Goal: Find contact information: Find contact information

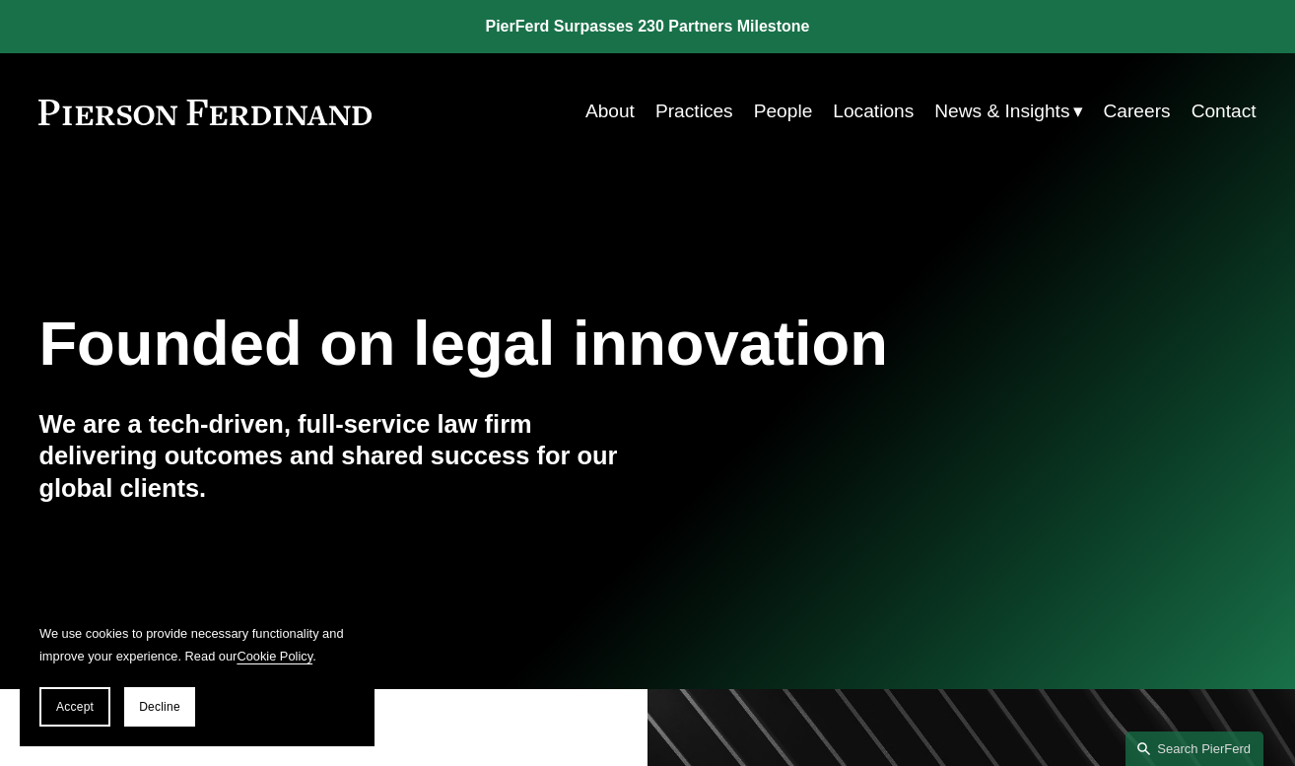
click at [777, 116] on link "People" at bounding box center [783, 111] width 59 height 37
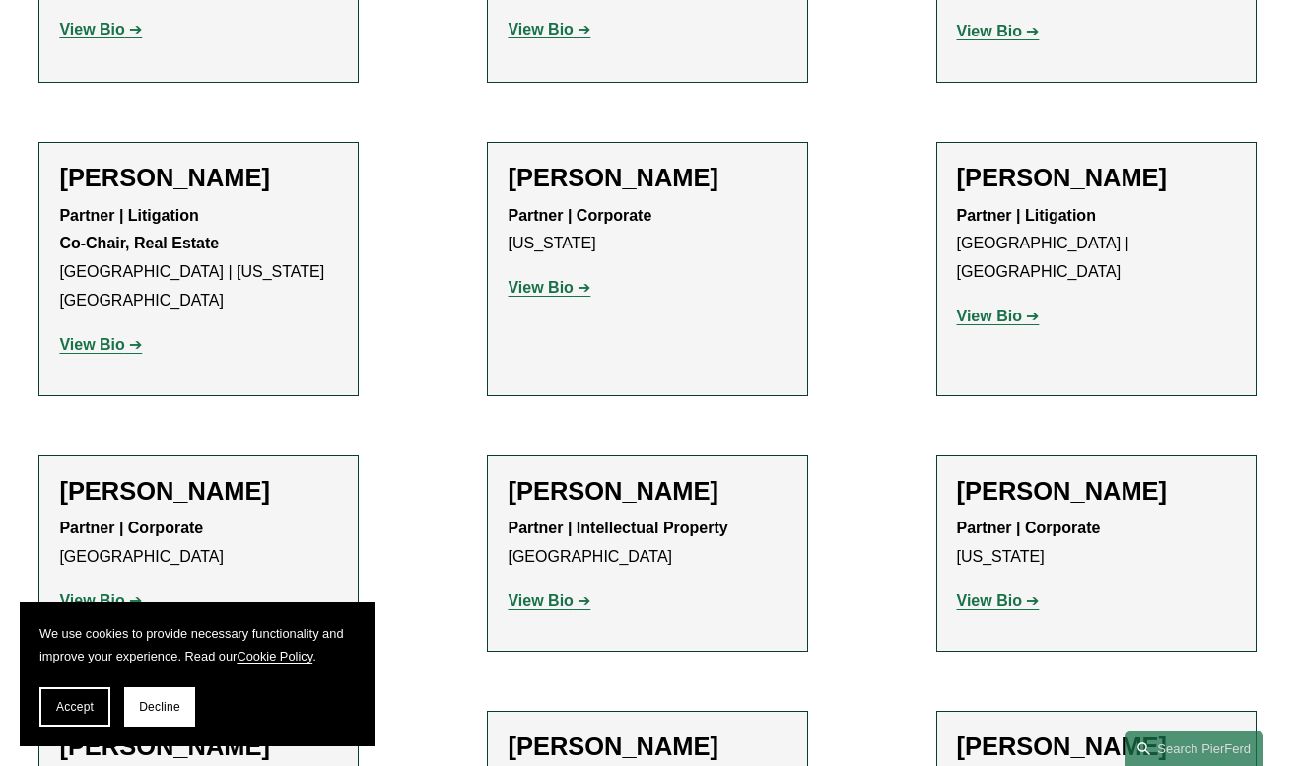
scroll to position [11788, 0]
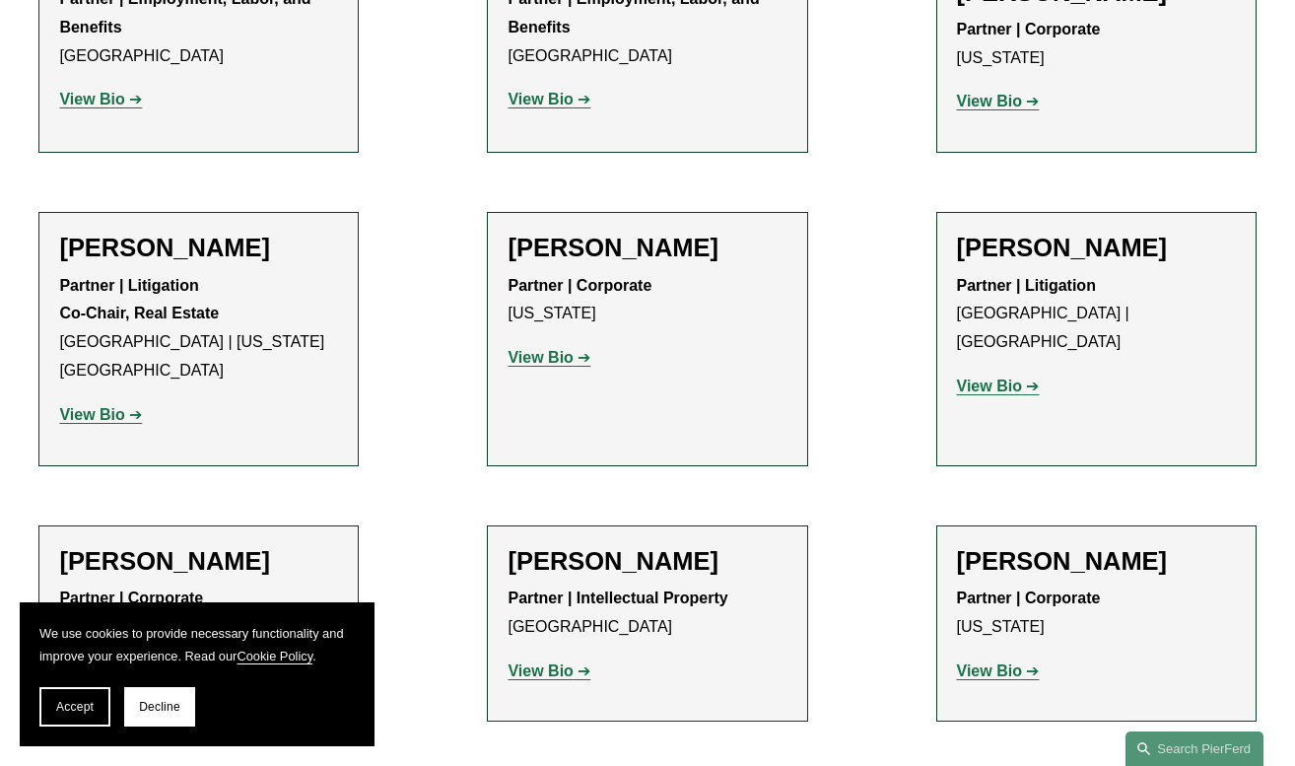
click at [996, 662] on strong "View Bio" at bounding box center [989, 670] width 65 height 17
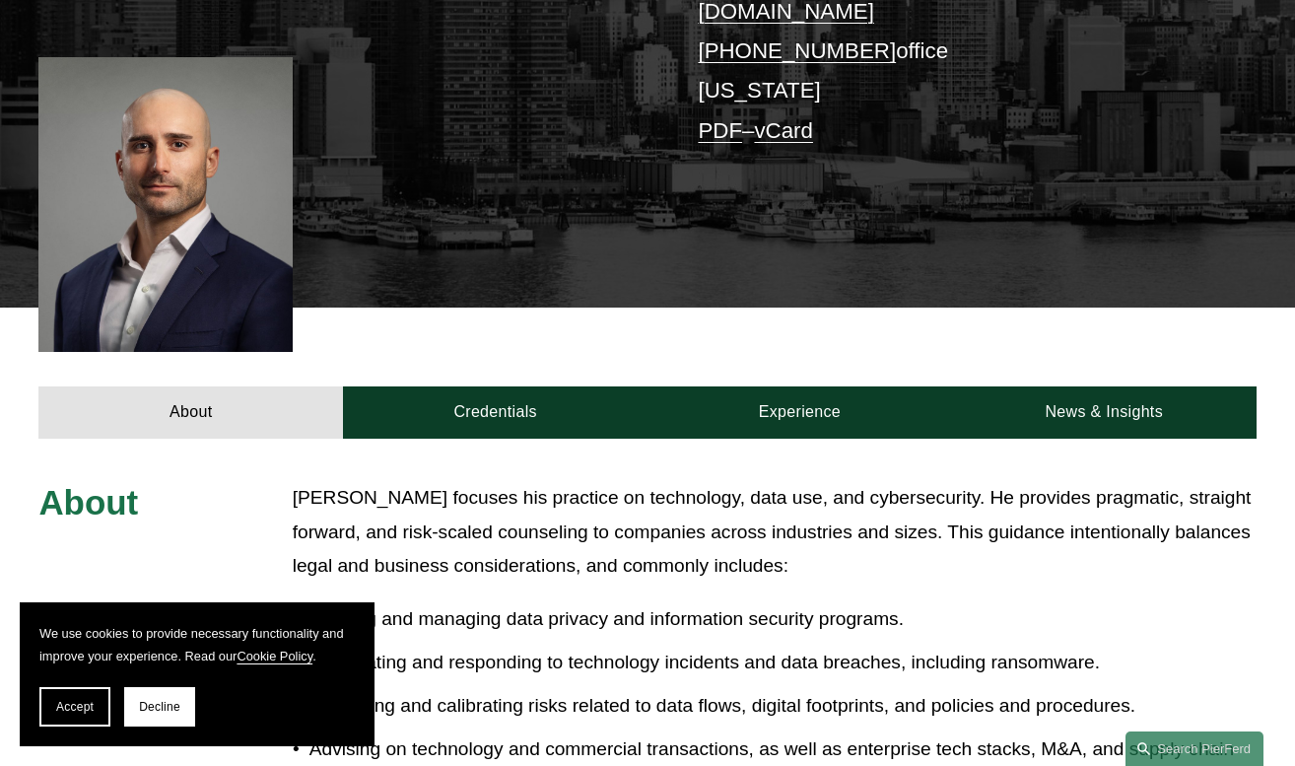
scroll to position [289, 0]
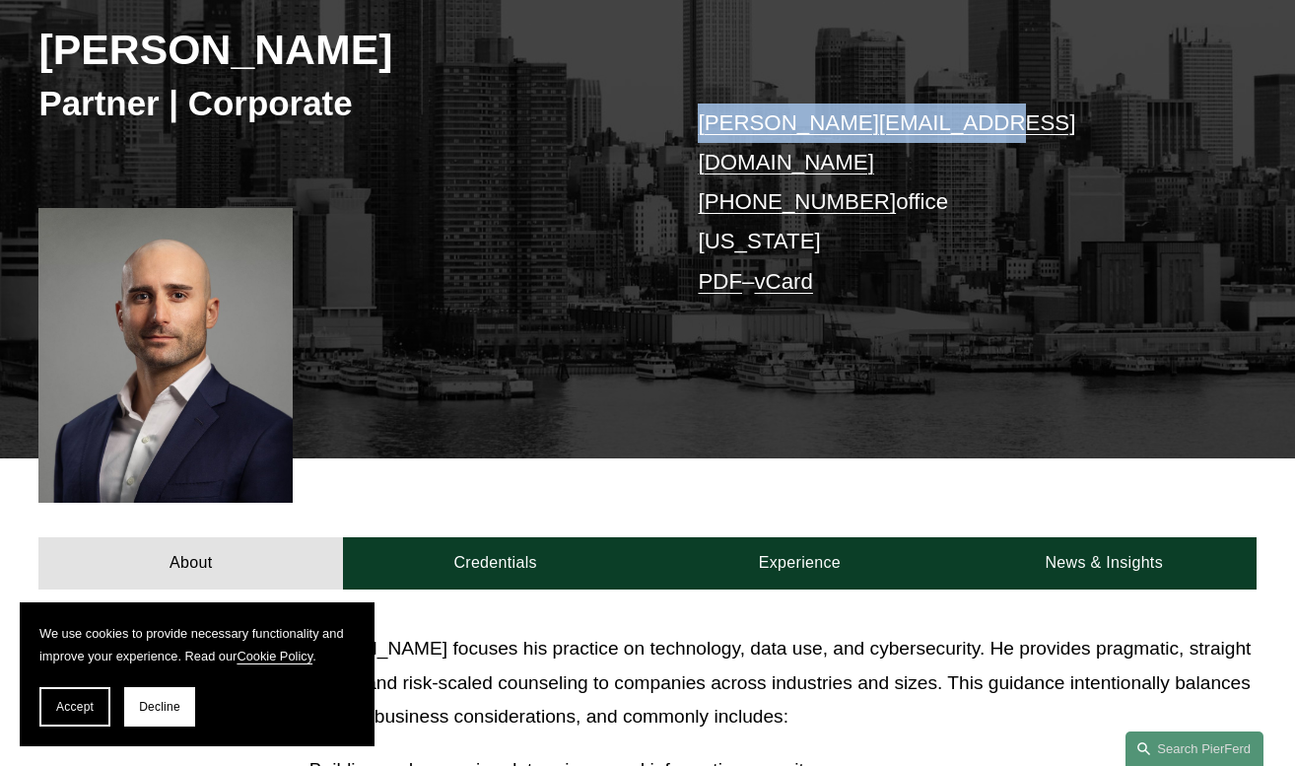
drag, startPoint x: 969, startPoint y: 126, endPoint x: 691, endPoint y: 126, distance: 277.9
click at [691, 126] on div "[PERSON_NAME] Partner | Corporate [PERSON_NAME][EMAIL_ADDRESS][DOMAIN_NAME] [PH…" at bounding box center [647, 189] width 1295 height 538
copy link "[PERSON_NAME][EMAIL_ADDRESS][DOMAIN_NAME]"
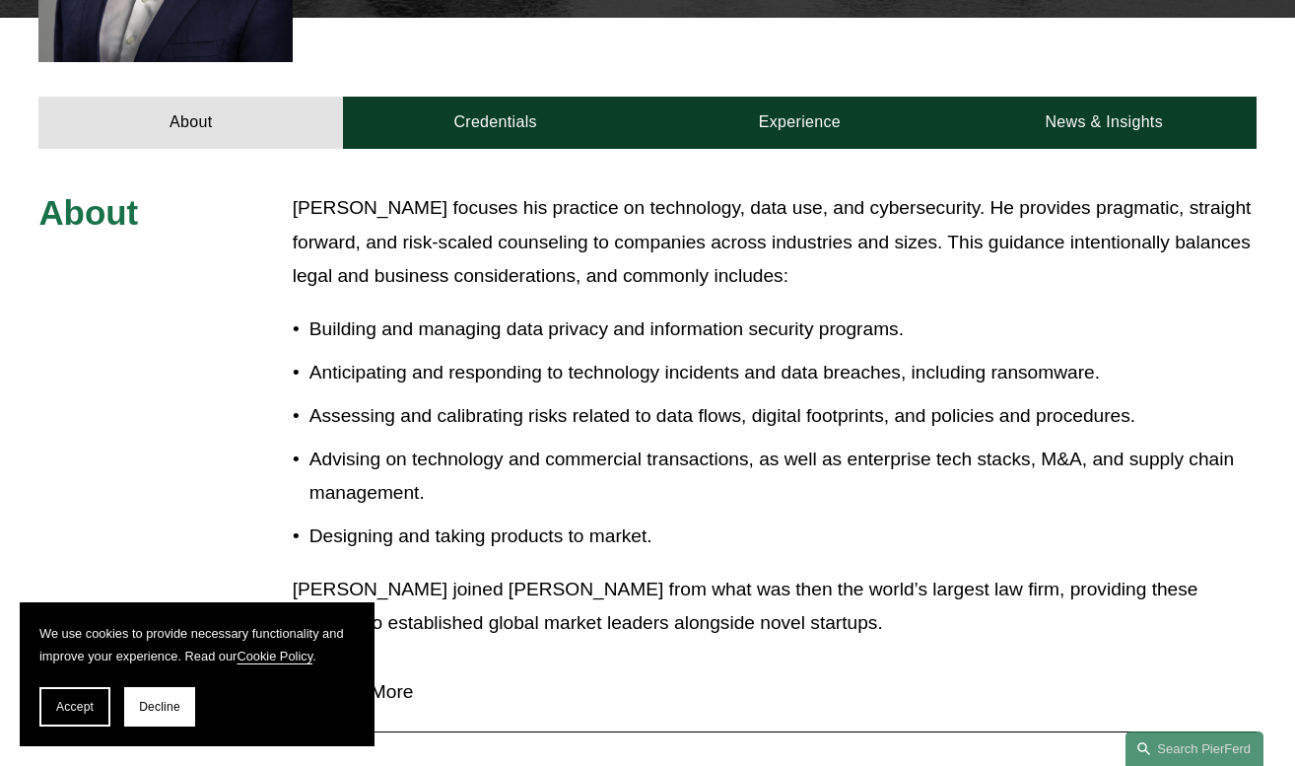
scroll to position [738, 0]
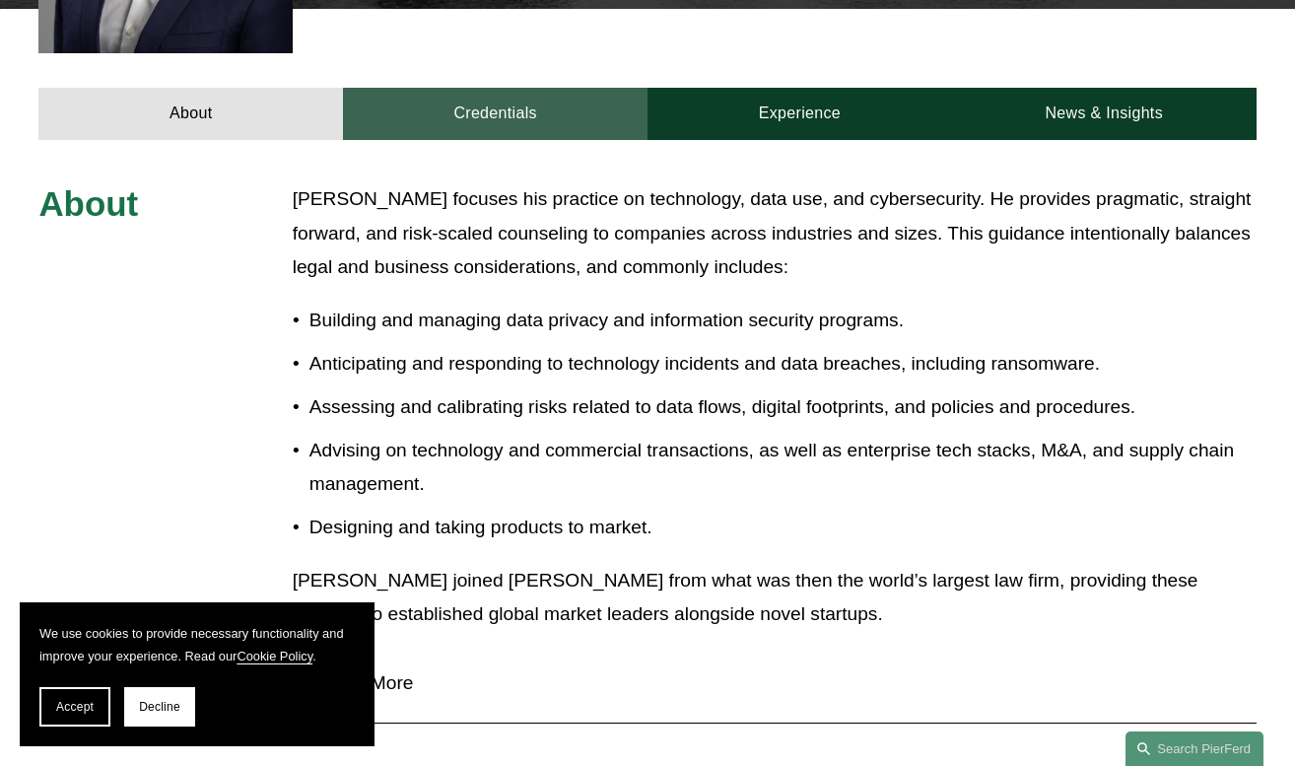
click at [509, 88] on link "Credentials" at bounding box center [495, 114] width 304 height 52
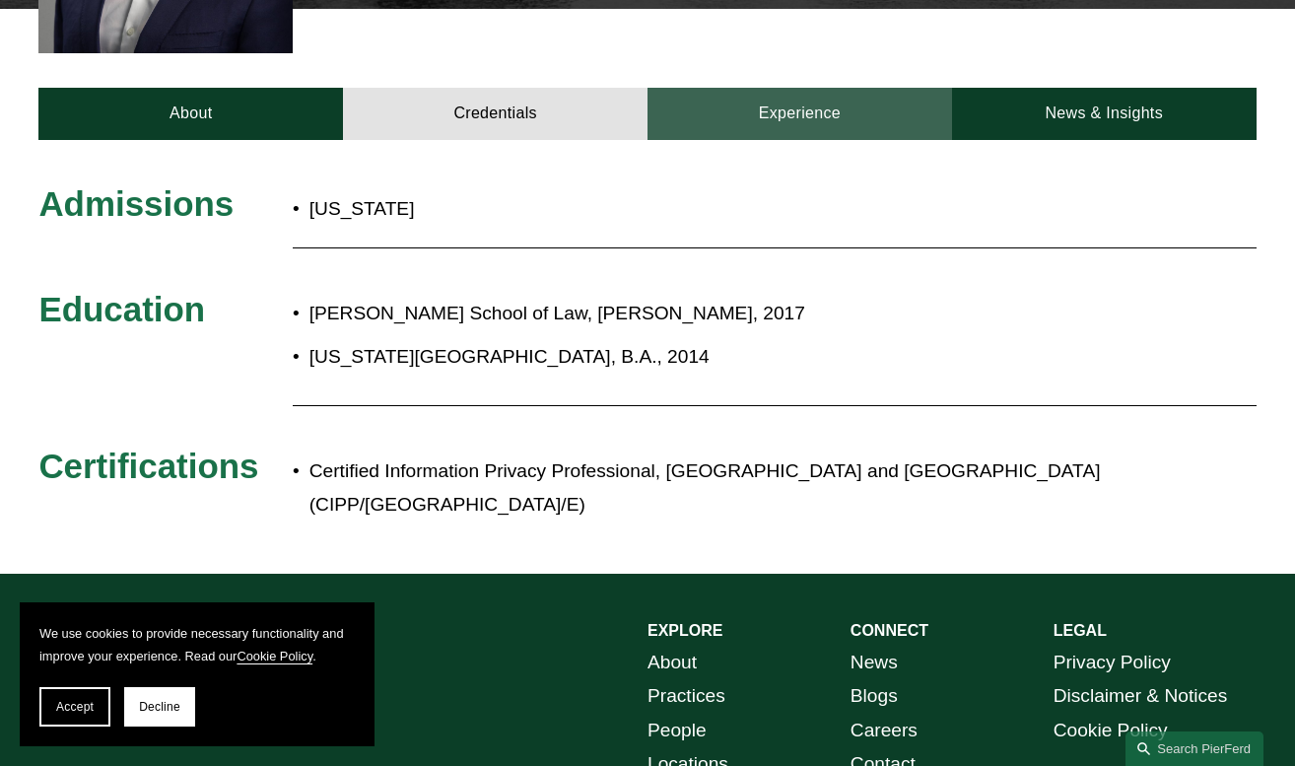
click at [770, 88] on link "Experience" at bounding box center [799, 114] width 304 height 52
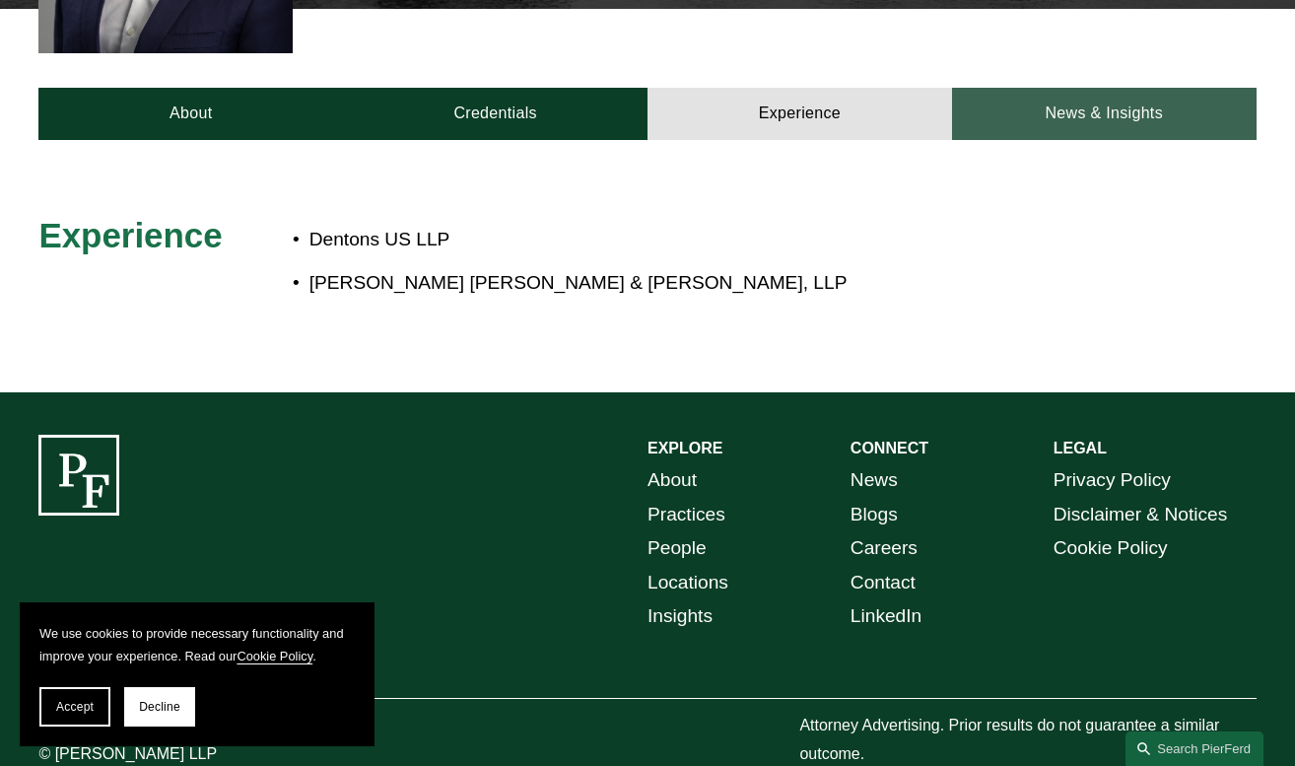
click at [1036, 91] on link "News & Insights" at bounding box center [1104, 114] width 304 height 52
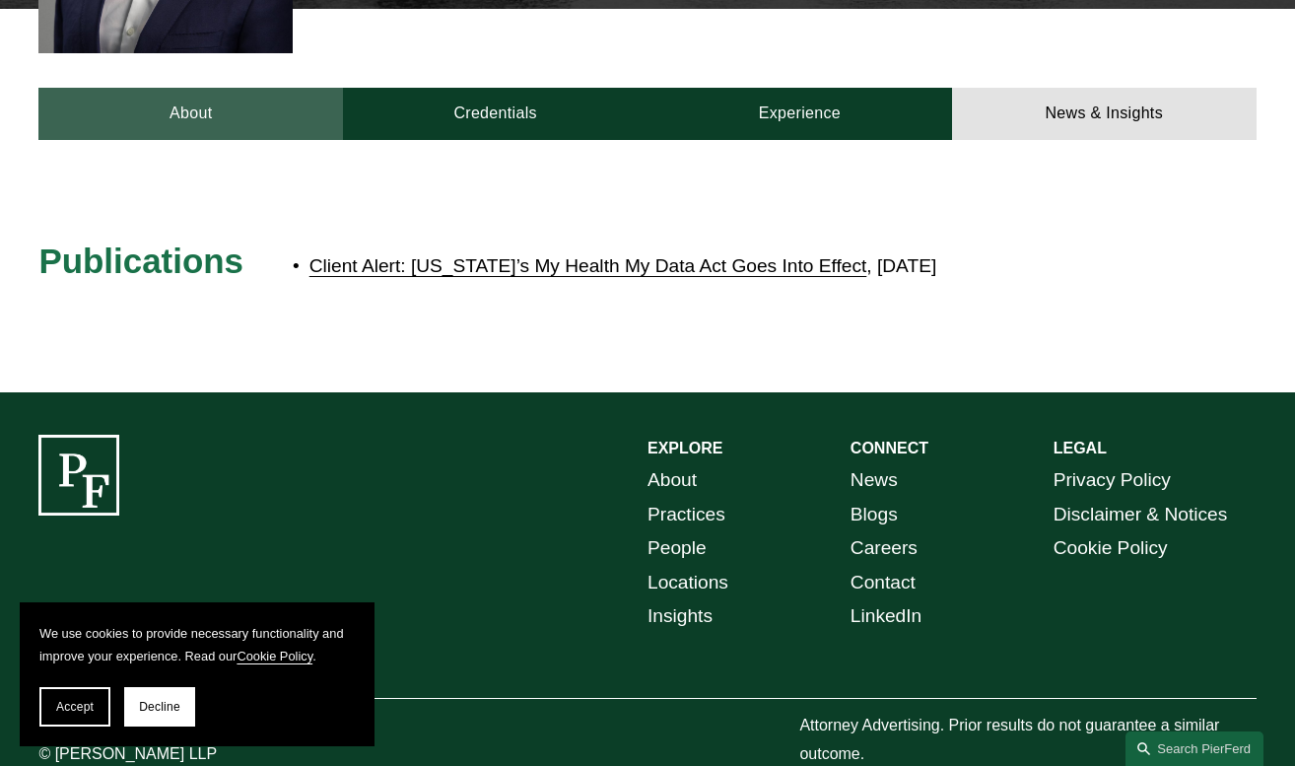
click at [155, 88] on link "About" at bounding box center [190, 114] width 304 height 52
